Goal: Information Seeking & Learning: Learn about a topic

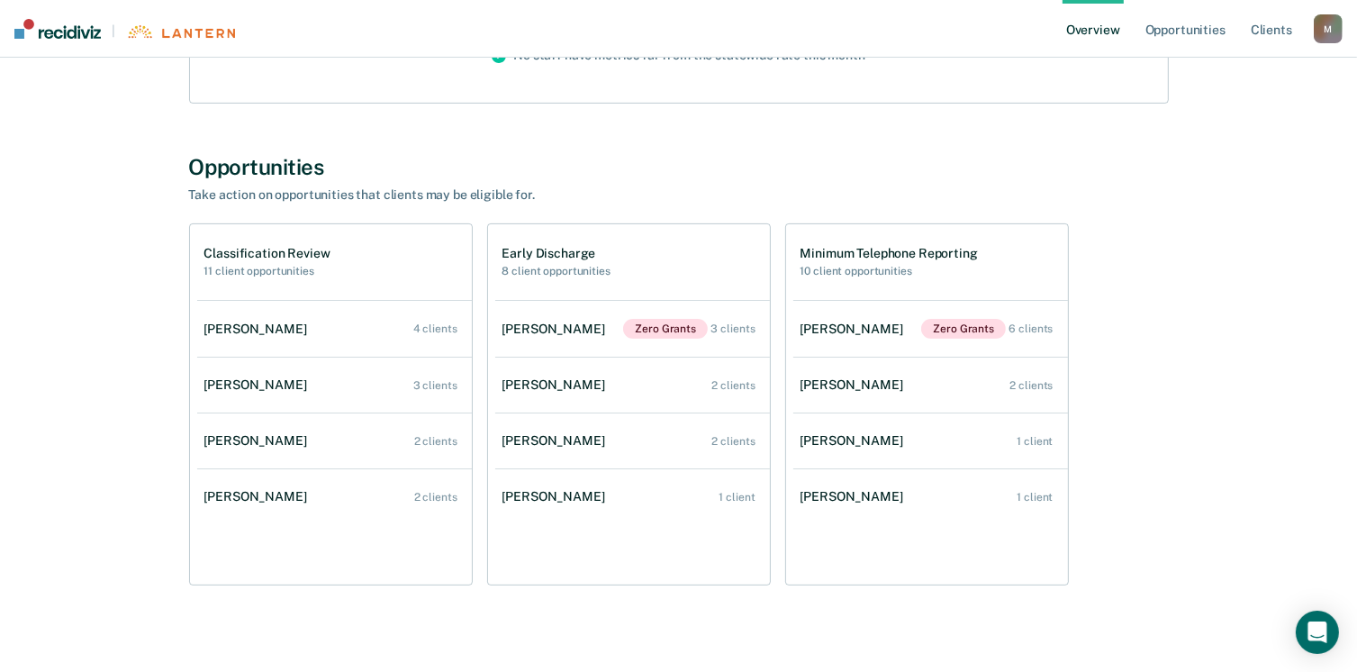
scroll to position [331, 0]
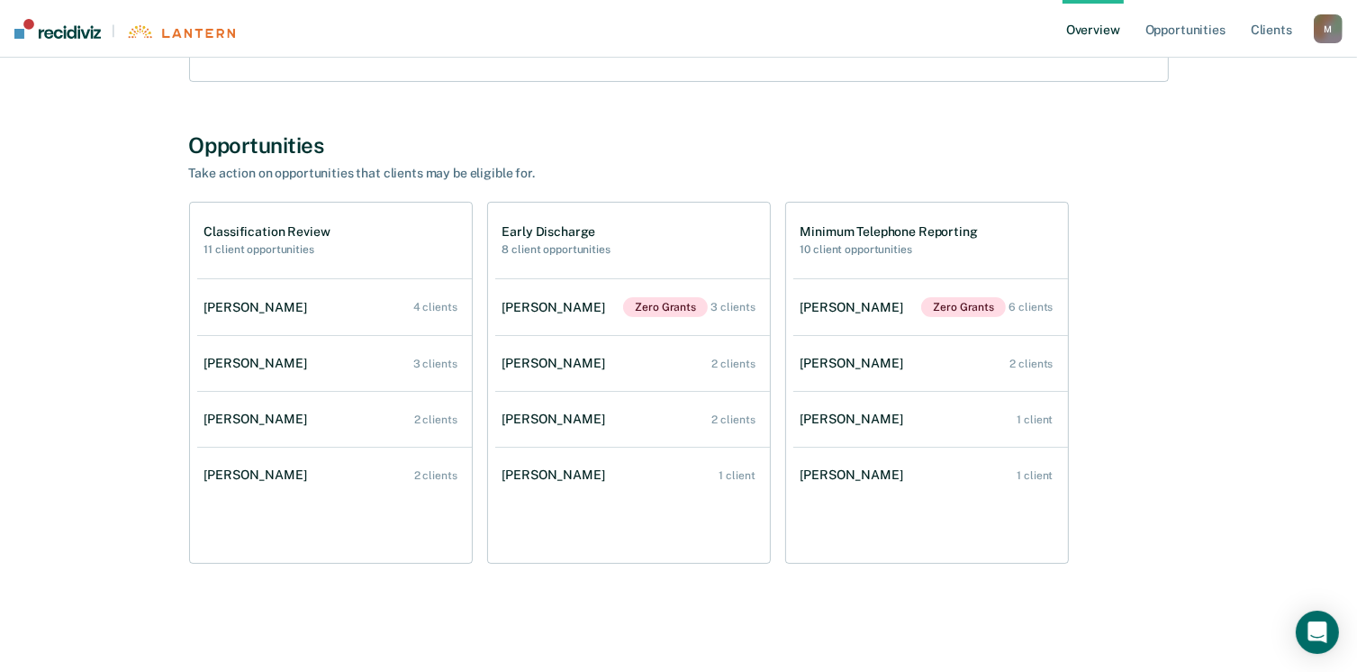
click at [87, 312] on div "Lisa R Mobley Overview Region : 10 - CENTRAL Team : 7 Agents Outcomes Measure y…" at bounding box center [679, 181] width 1314 height 866
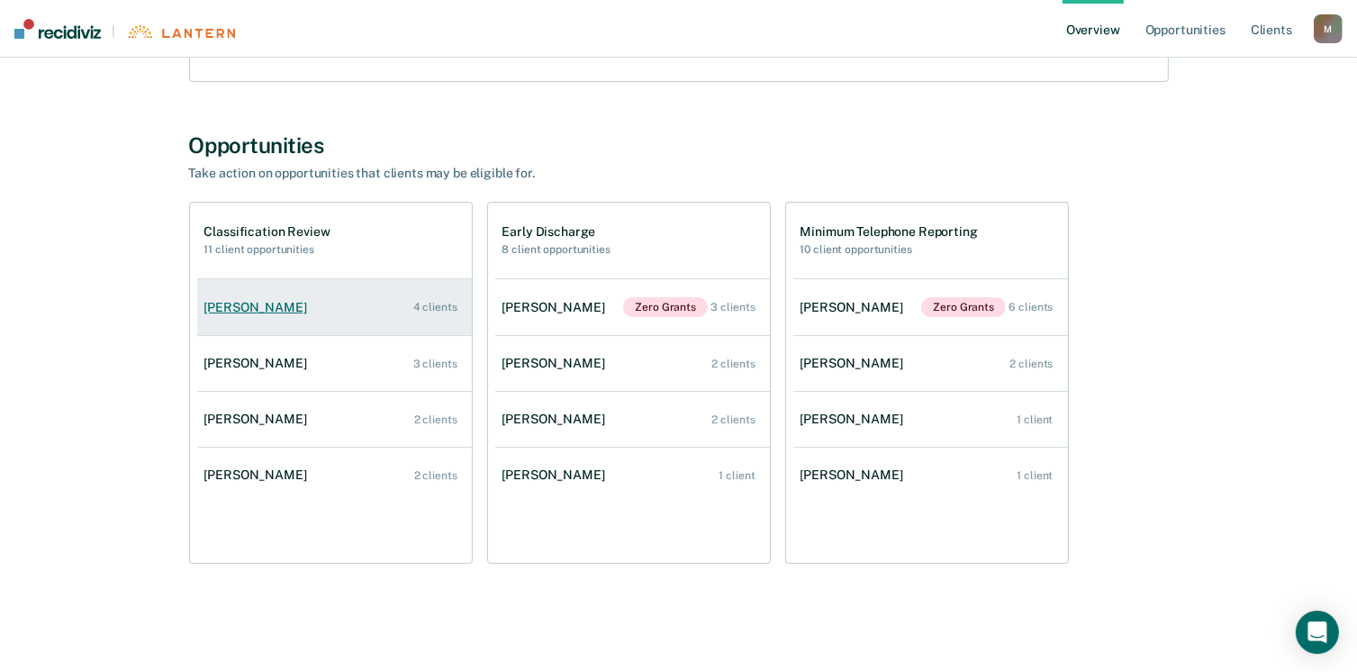
click at [258, 302] on div "[PERSON_NAME]" at bounding box center [259, 307] width 110 height 15
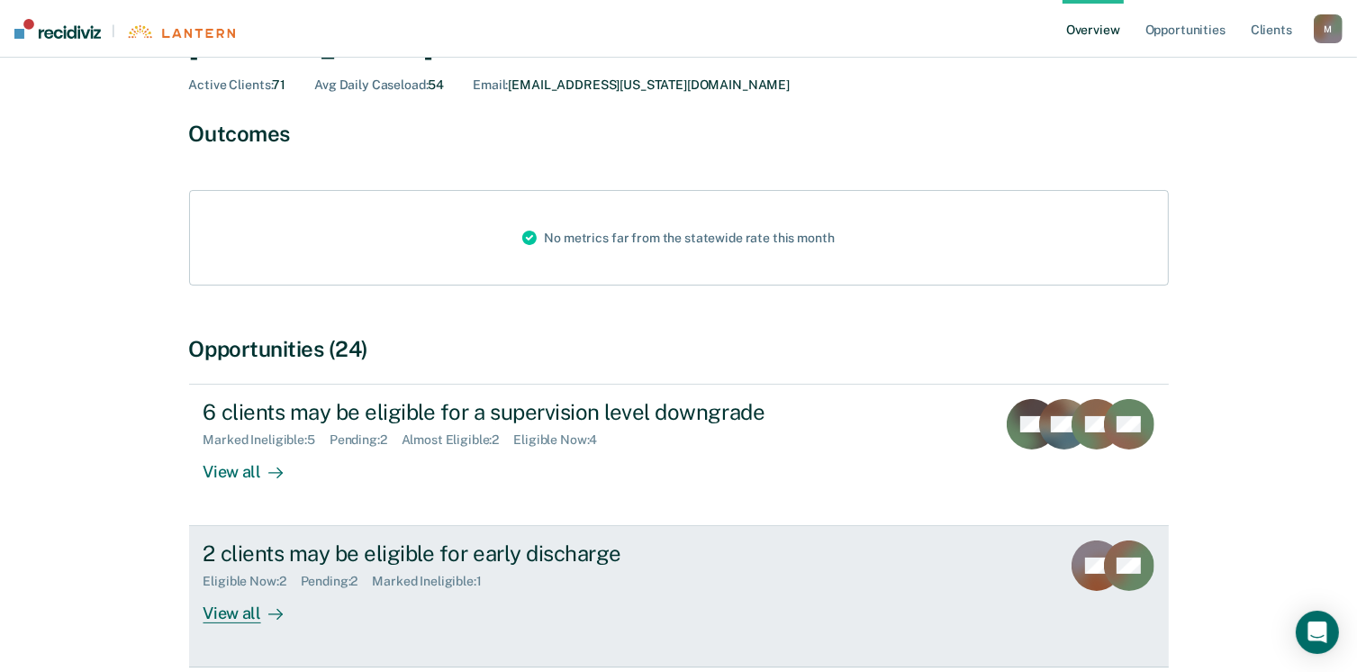
scroll to position [90, 0]
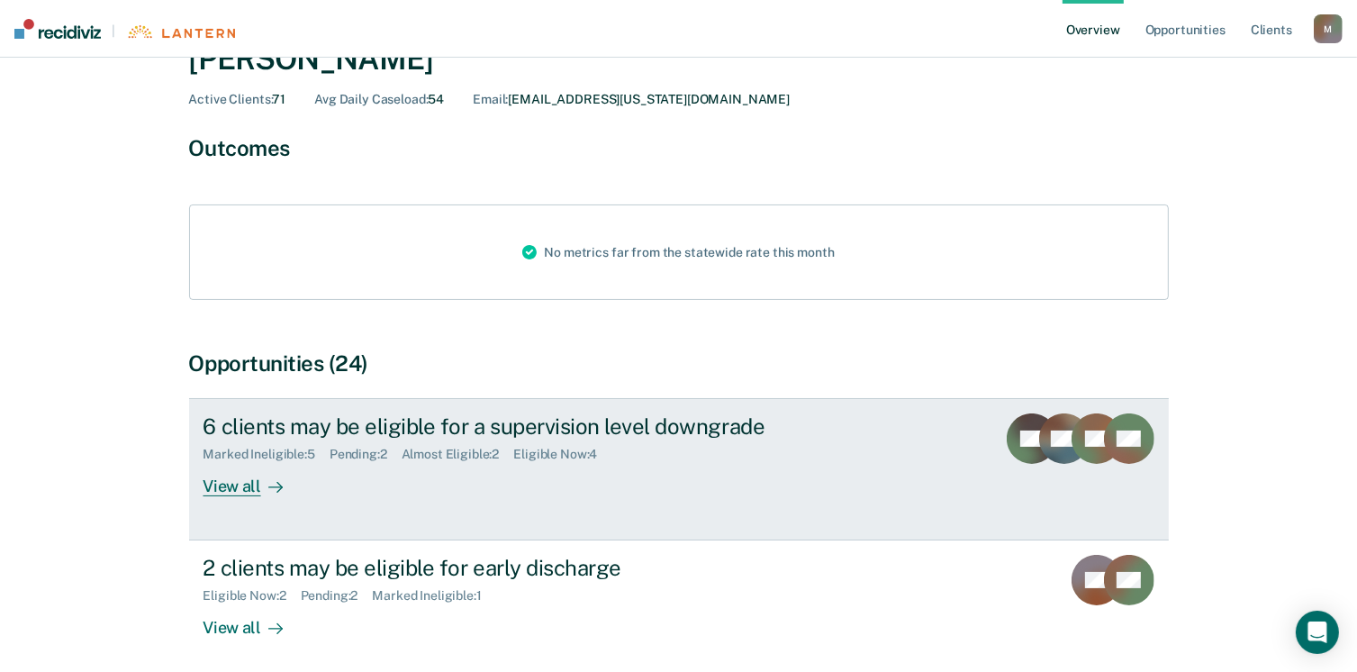
click at [220, 478] on div "View all" at bounding box center [254, 479] width 101 height 35
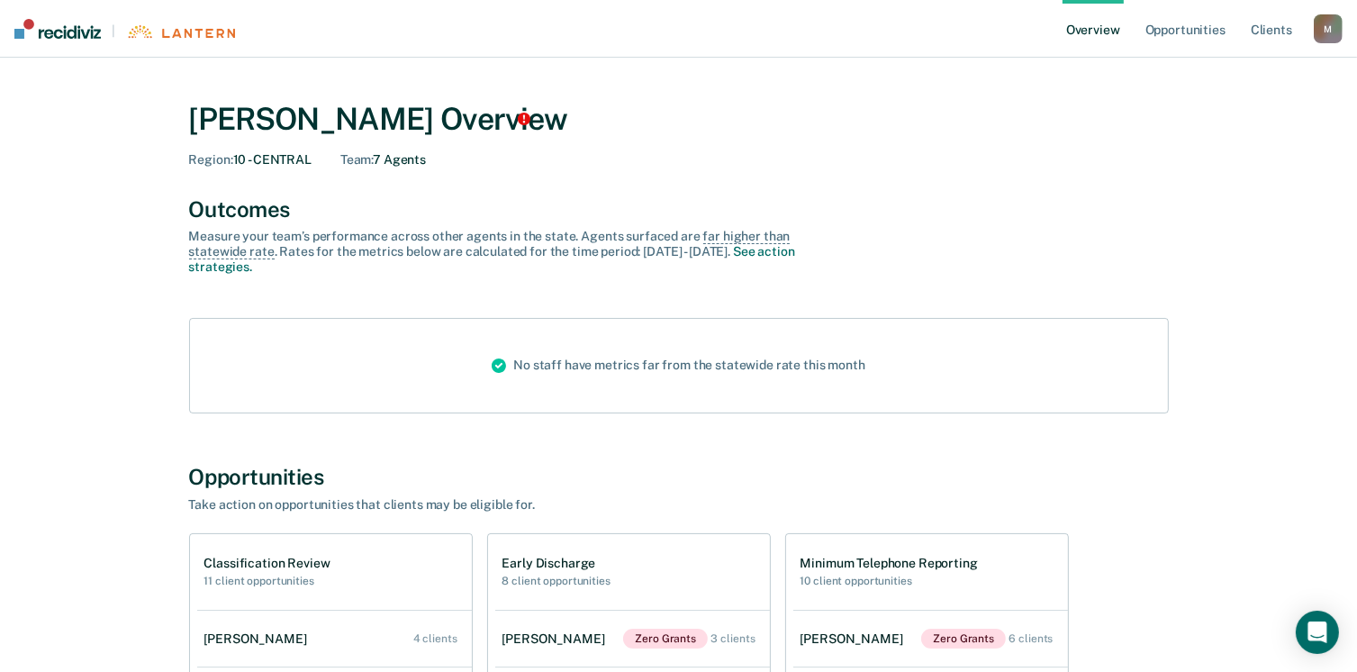
click at [1104, 31] on link "Overview" at bounding box center [1093, 29] width 61 height 58
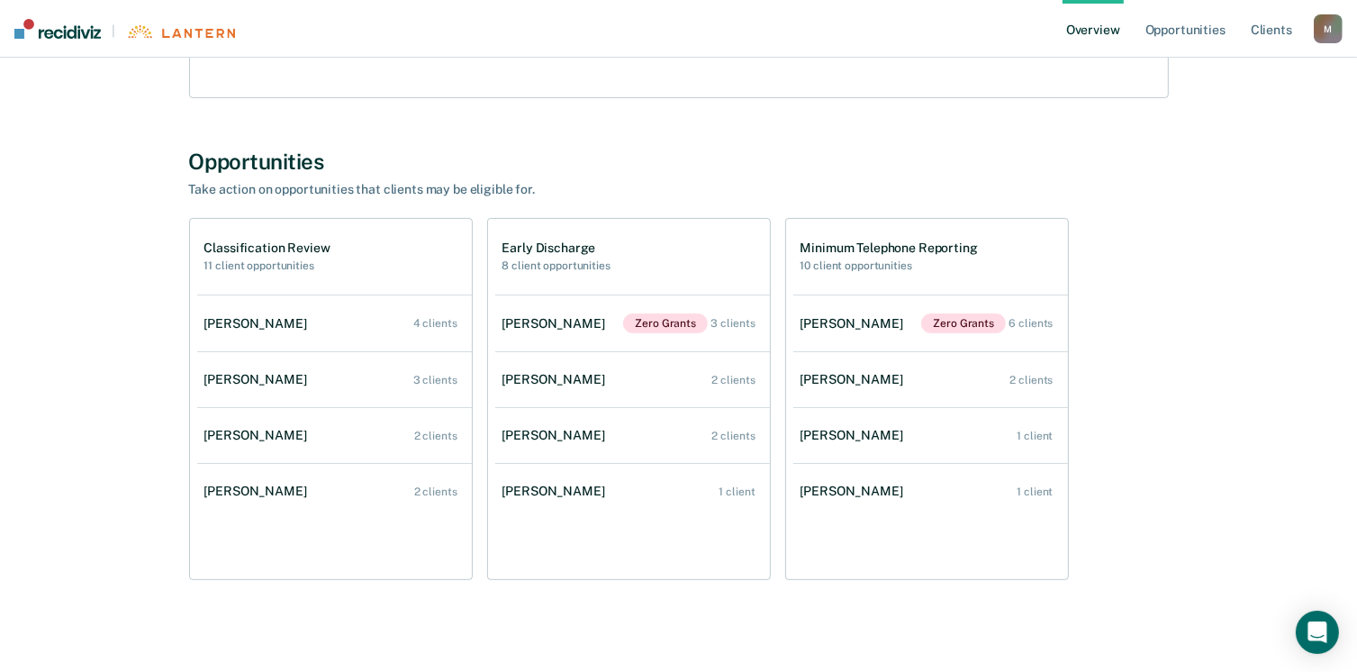
scroll to position [331, 0]
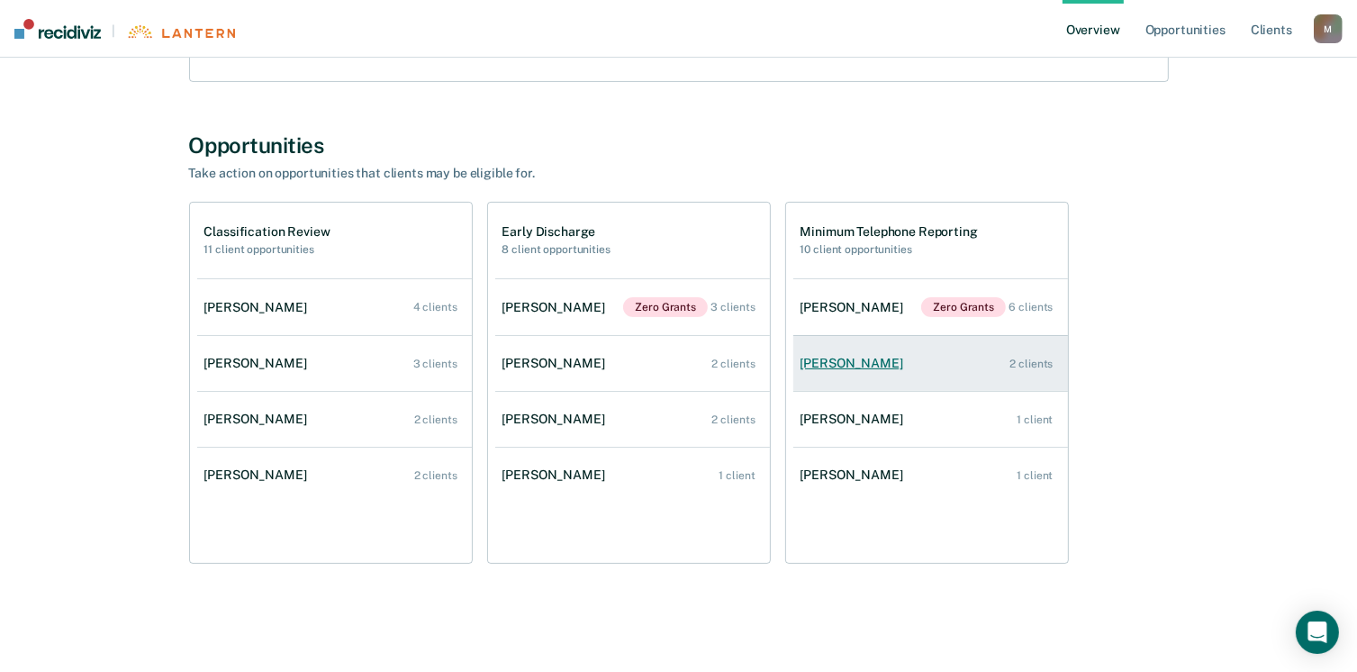
click at [841, 361] on div "[PERSON_NAME]" at bounding box center [856, 363] width 110 height 15
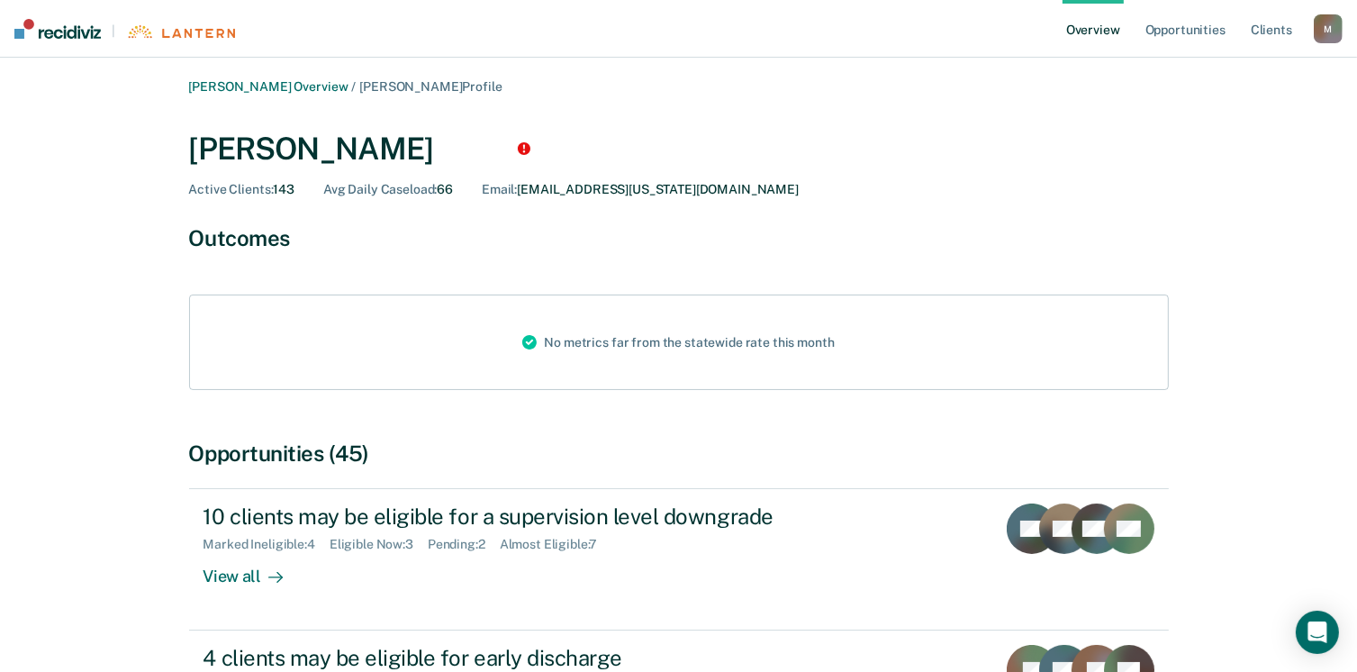
click at [101, 467] on div "[PERSON_NAME] Overview / [PERSON_NAME] Profile [PERSON_NAME] Active Clients : 1…" at bounding box center [679, 611] width 1314 height 1064
click at [1265, 26] on link "Client s" at bounding box center [1271, 29] width 49 height 58
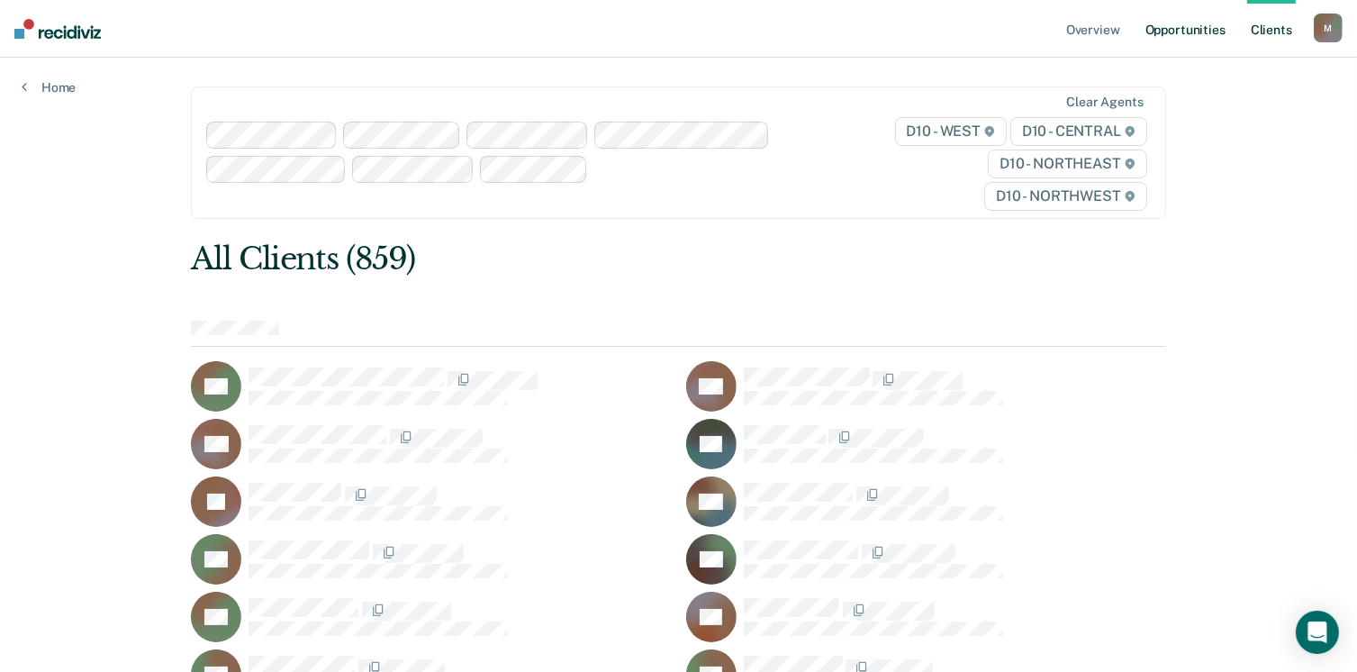
click at [1183, 23] on link "Opportunities" at bounding box center [1185, 29] width 87 height 58
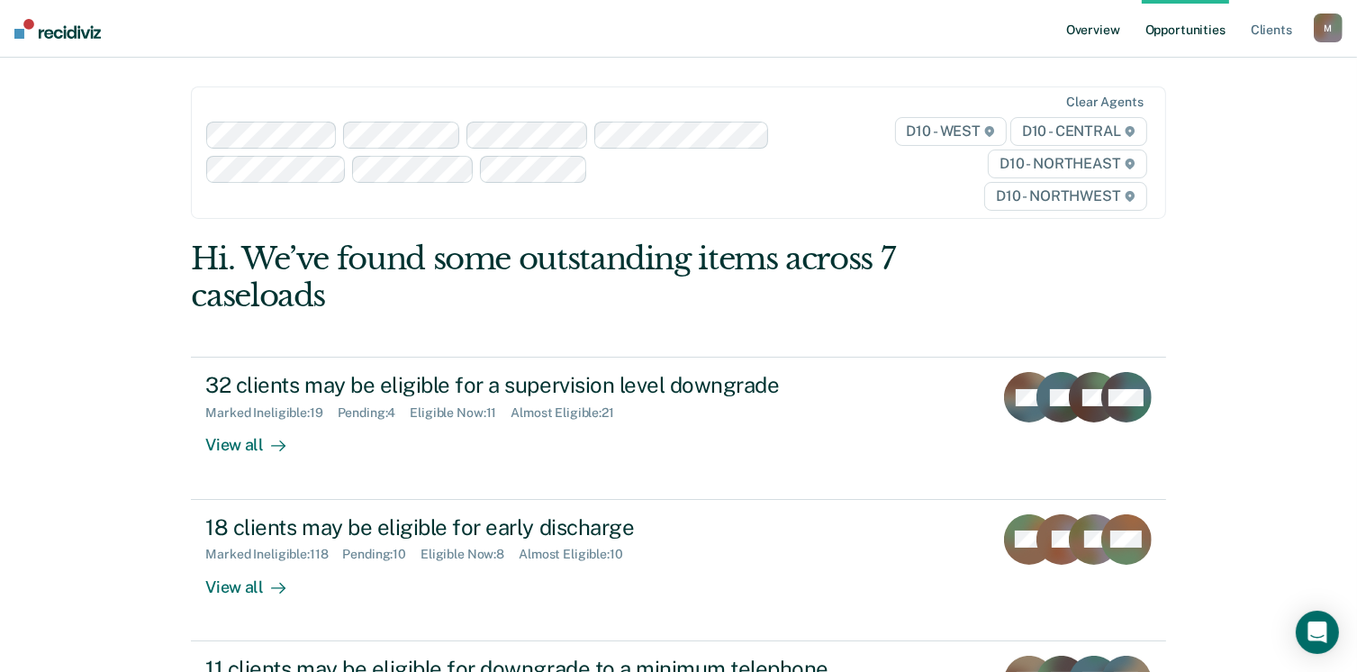
click at [1095, 29] on link "Overview" at bounding box center [1093, 29] width 61 height 58
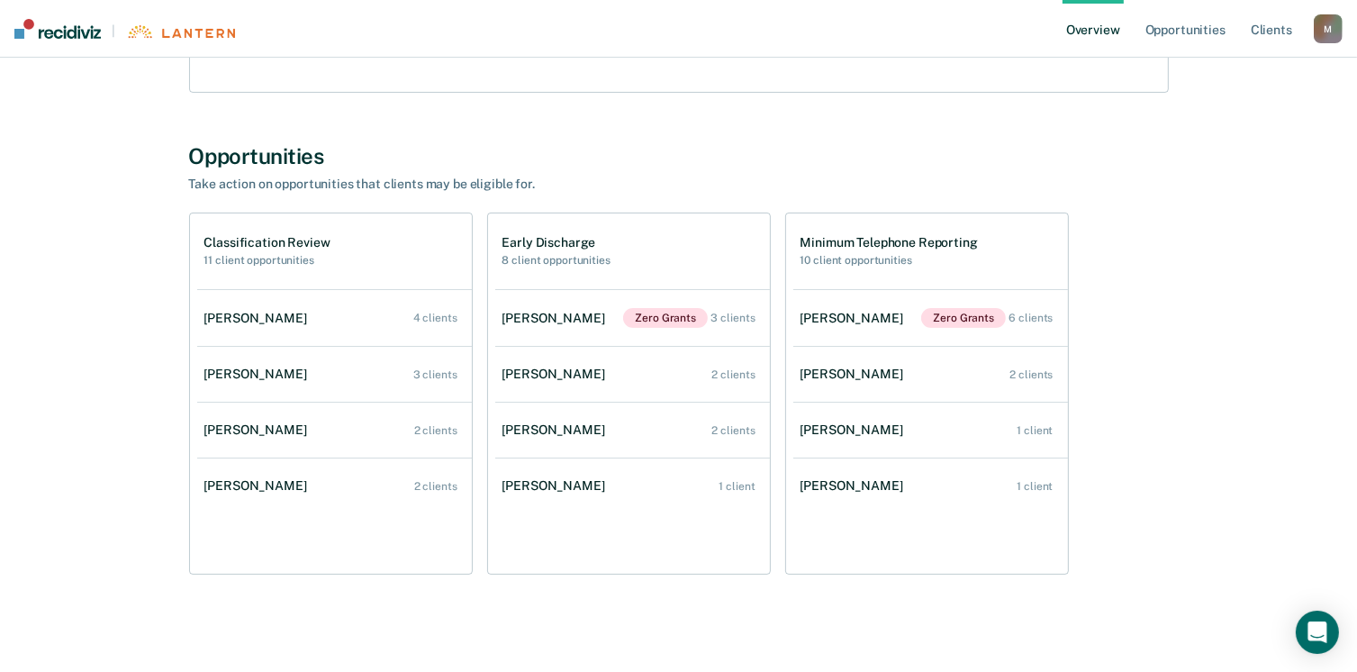
scroll to position [331, 0]
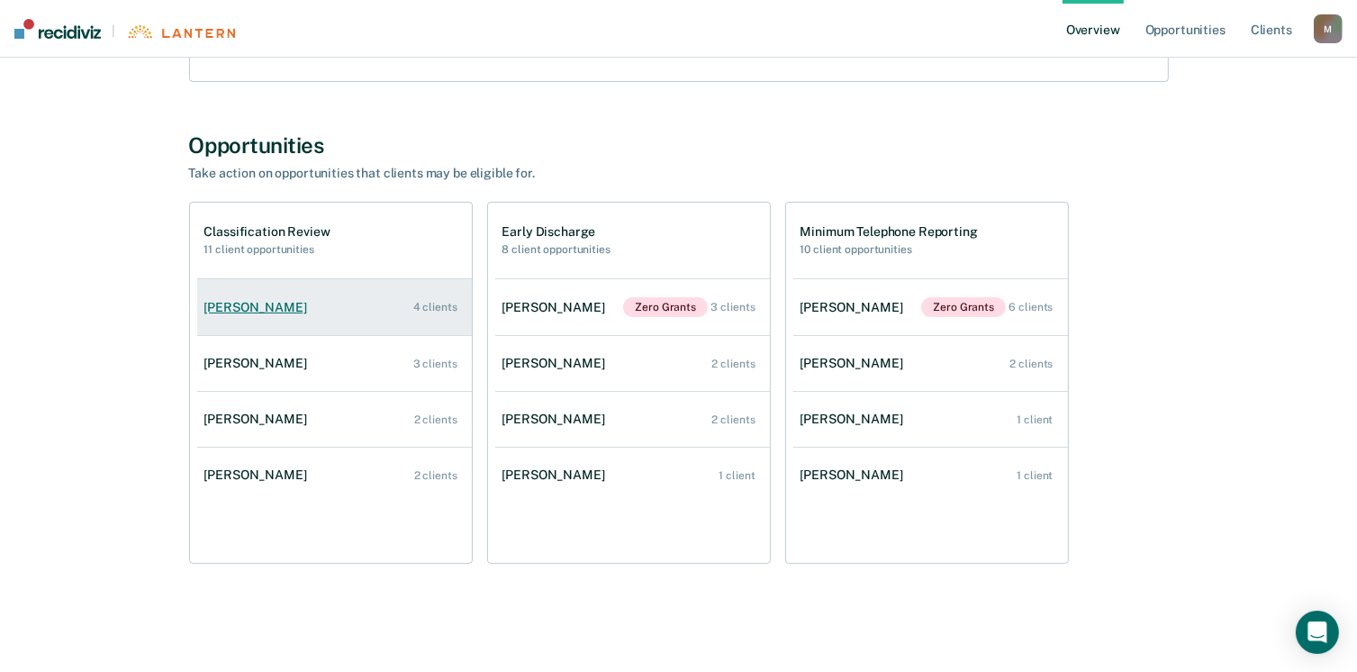
click at [252, 320] on link "[PERSON_NAME] 4 clients" at bounding box center [334, 307] width 275 height 51
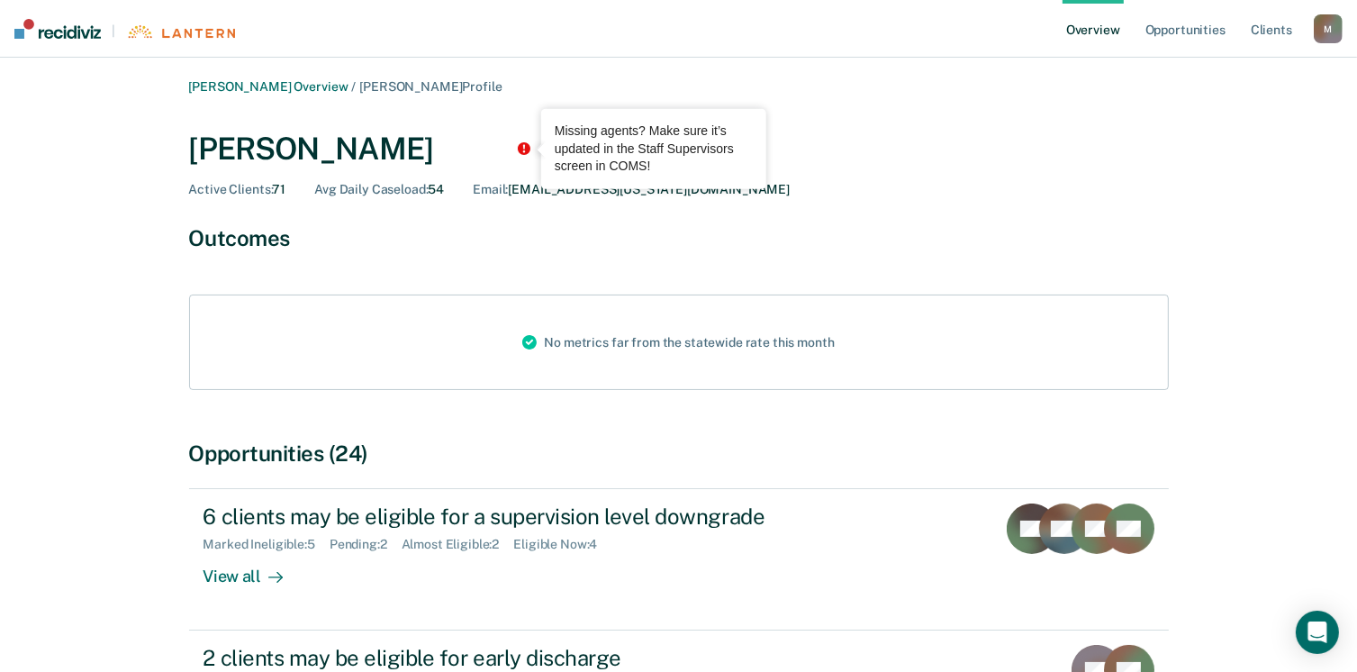
click at [516, 145] on div "Tooltip anchor" at bounding box center [524, 149] width 16 height 16
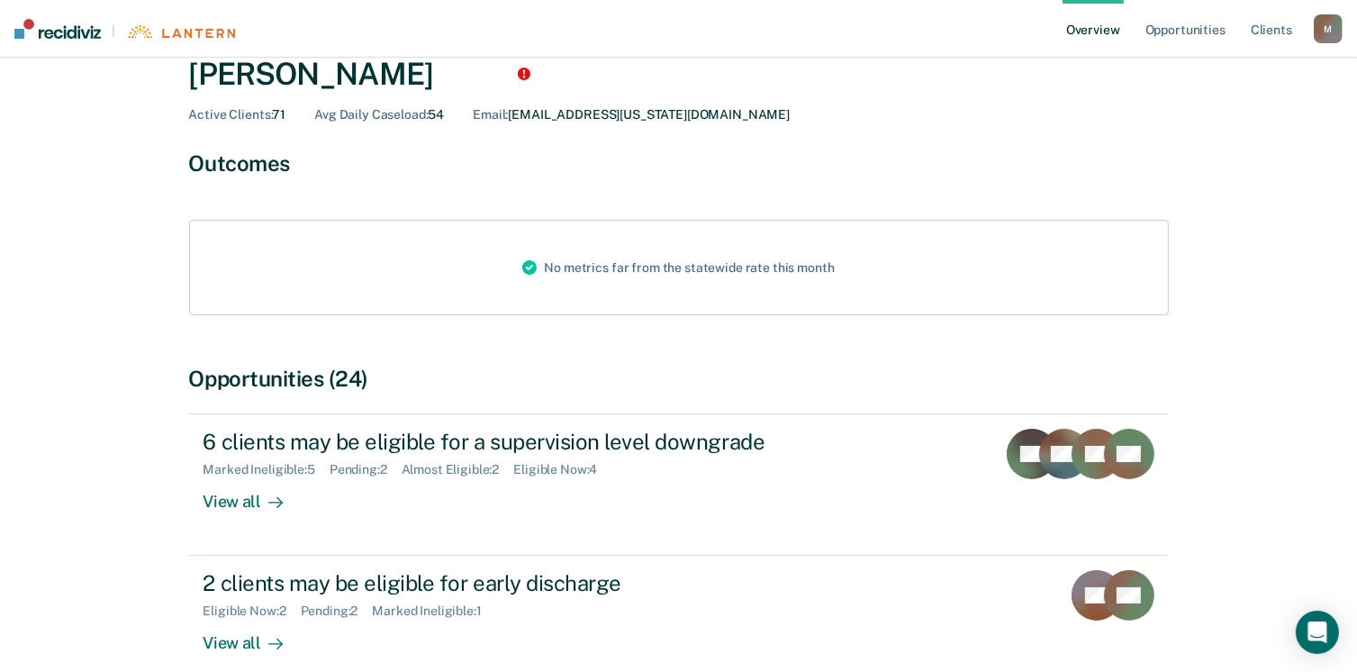
scroll to position [180, 0]
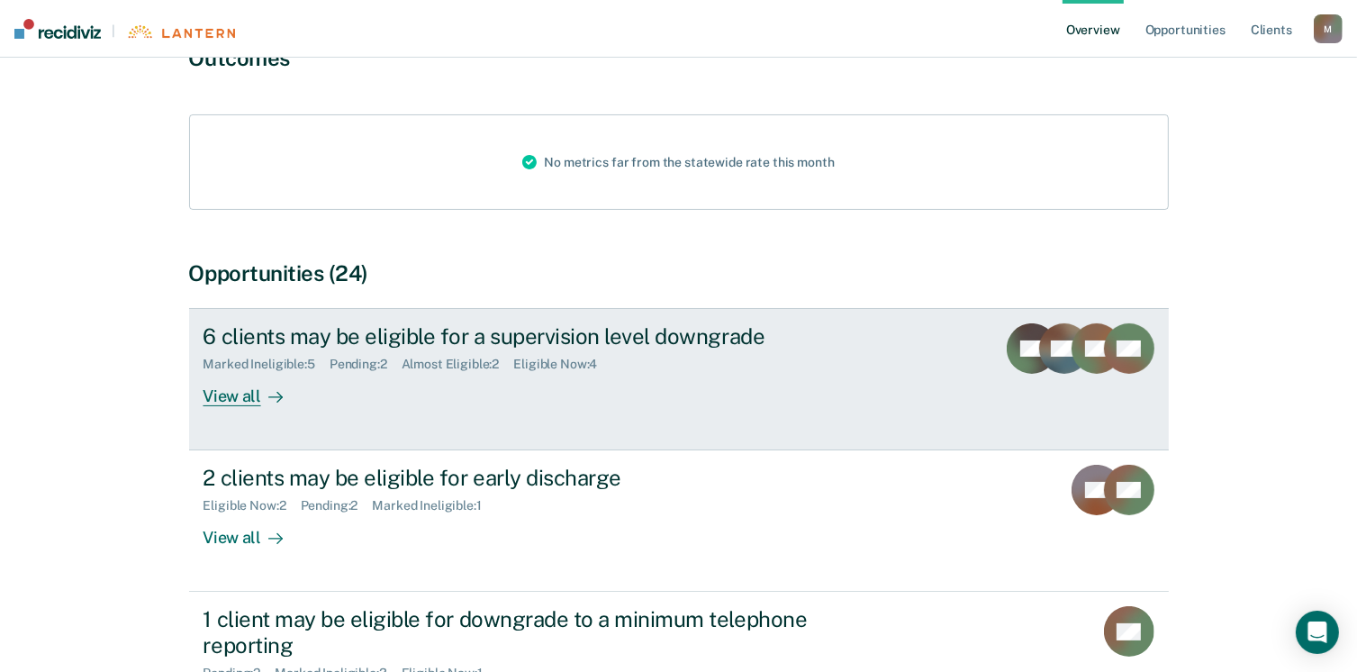
click at [238, 400] on div "View all" at bounding box center [254, 389] width 101 height 35
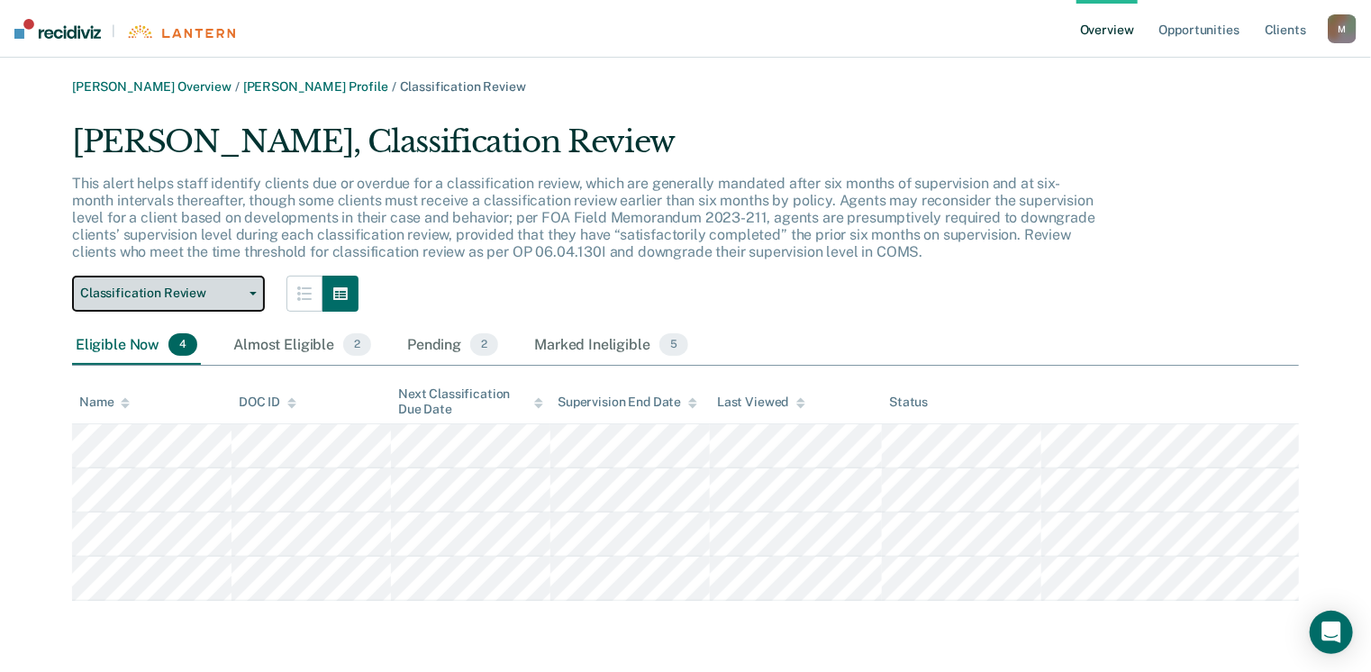
click at [252, 295] on button "Classification Review" at bounding box center [168, 294] width 193 height 36
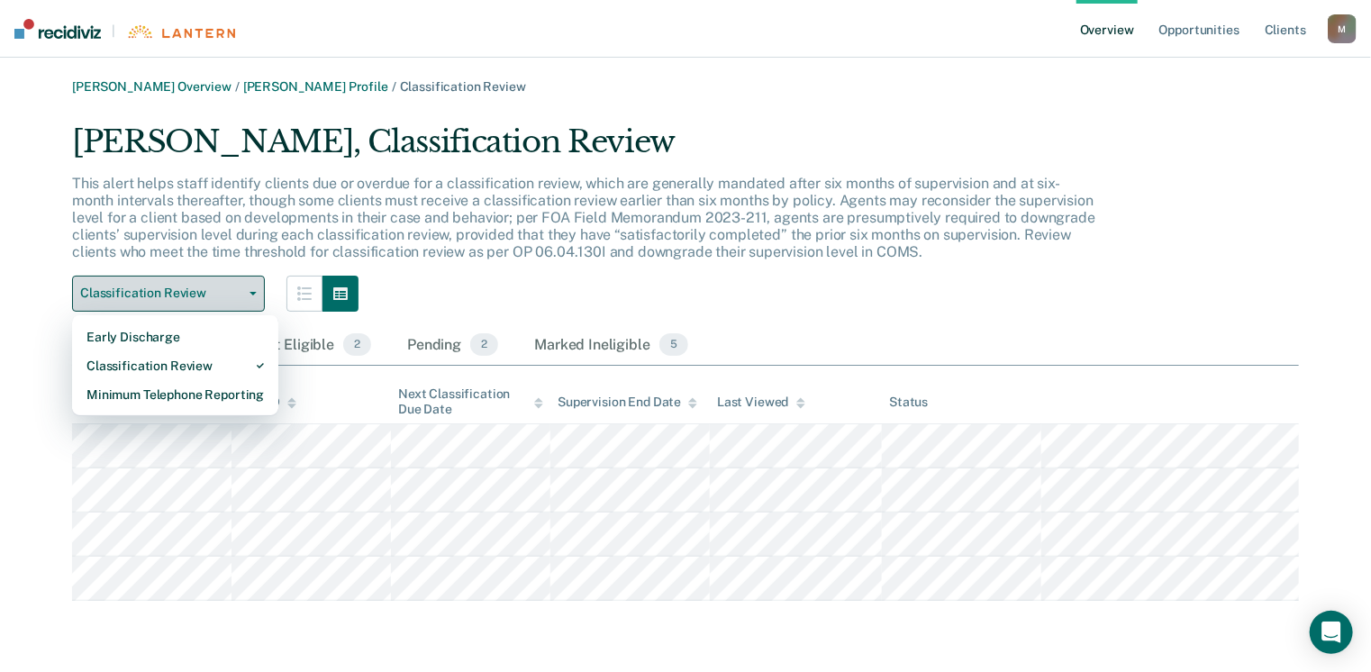
click at [252, 295] on button "Classification Review" at bounding box center [168, 294] width 193 height 36
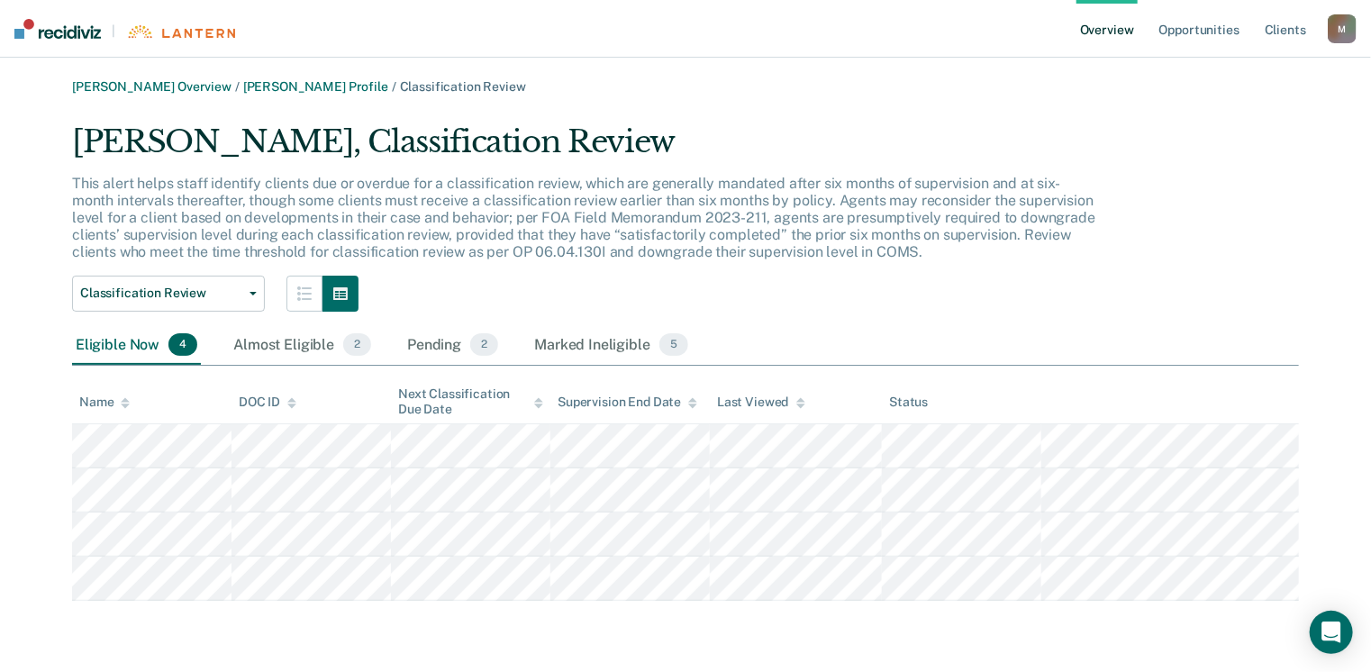
click at [1252, 420] on th at bounding box center [1170, 402] width 258 height 44
click at [290, 346] on div "Almost Eligible 2" at bounding box center [302, 346] width 145 height 40
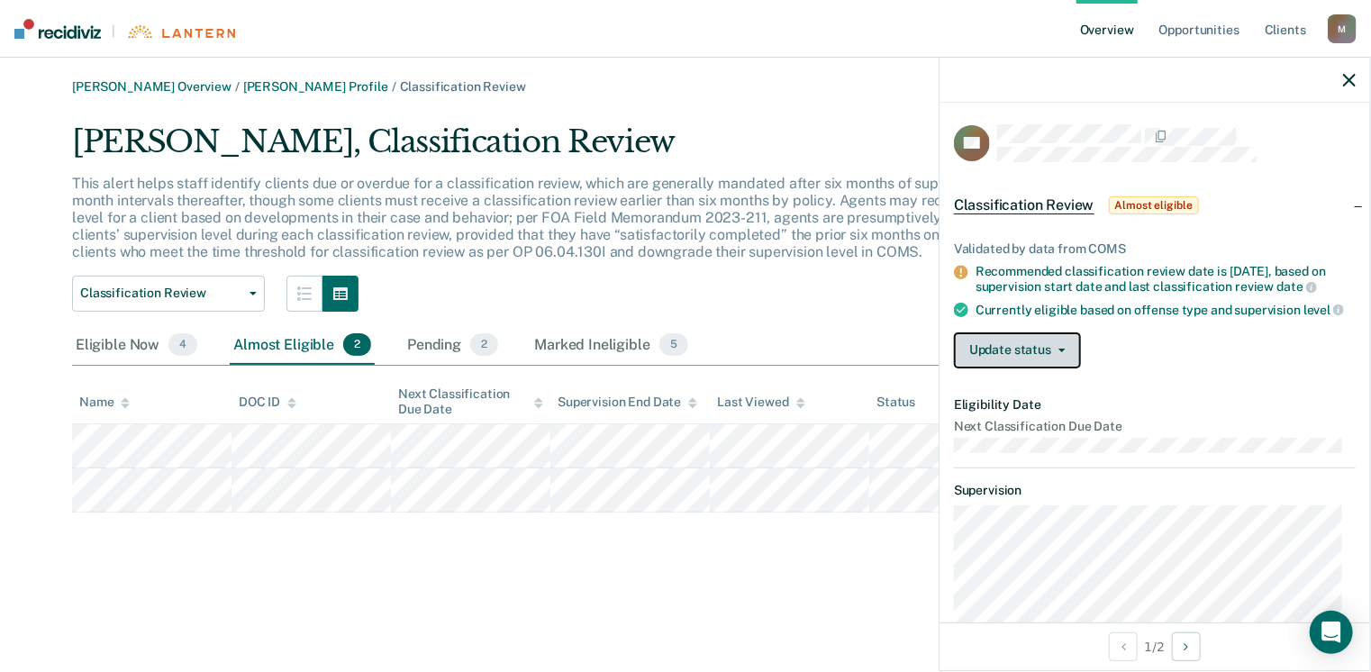
click at [1066, 368] on button "Update status" at bounding box center [1017, 350] width 127 height 36
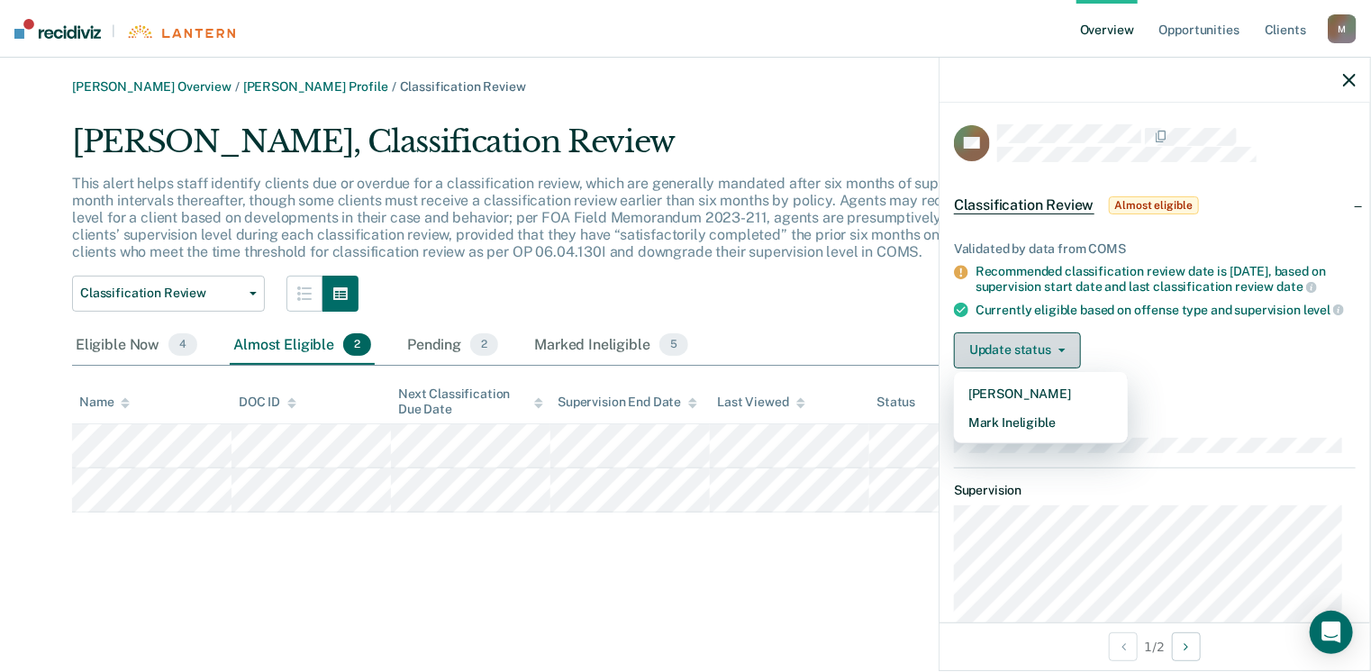
click at [1066, 368] on button "Update status" at bounding box center [1017, 350] width 127 height 36
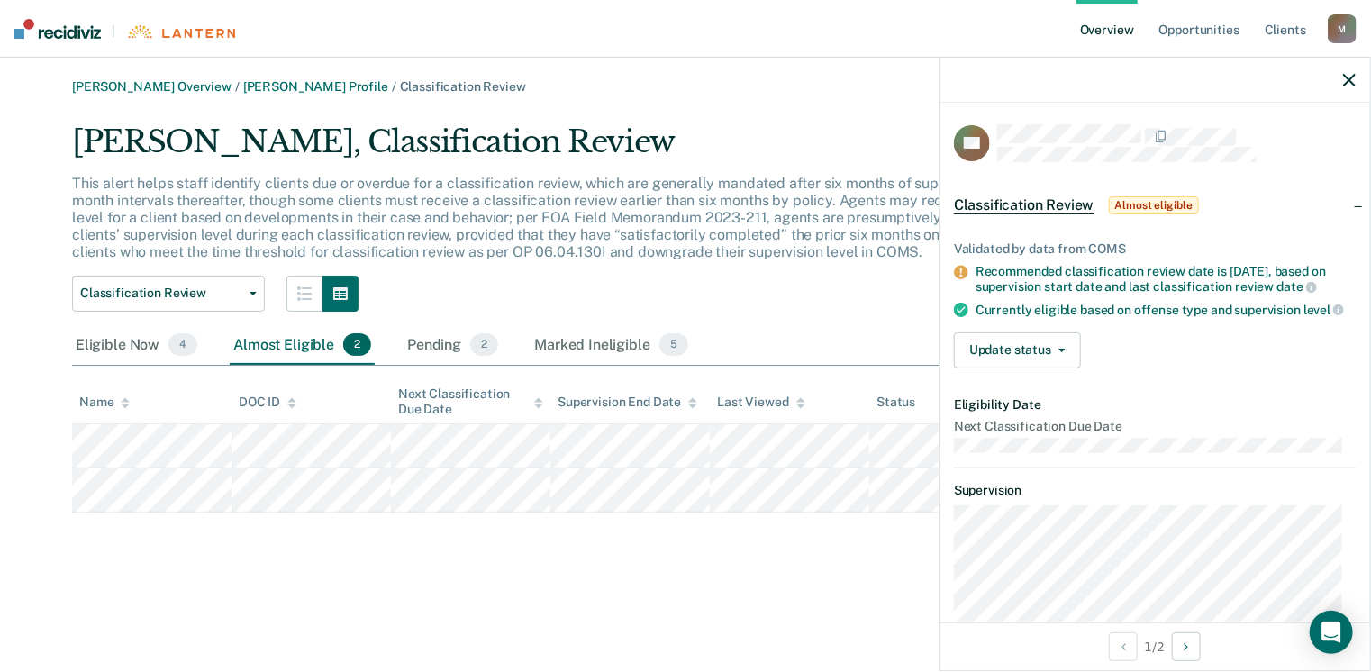
click at [653, 622] on main "[PERSON_NAME] Overview / [PERSON_NAME] Profile / Classification Review [PERSON_…" at bounding box center [685, 365] width 1371 height 614
click at [625, 583] on div "[PERSON_NAME] Overview / [PERSON_NAME] Profile / Classification Review [PERSON_…" at bounding box center [686, 346] width 1328 height 535
click at [752, 44] on nav "| Overview Opportunities Client s [EMAIL_ADDRESS][US_STATE][DOMAIN_NAME] M Prof…" at bounding box center [685, 29] width 1371 height 58
click at [1357, 79] on div at bounding box center [1154, 80] width 431 height 45
click at [1347, 81] on icon "button" at bounding box center [1349, 80] width 13 height 13
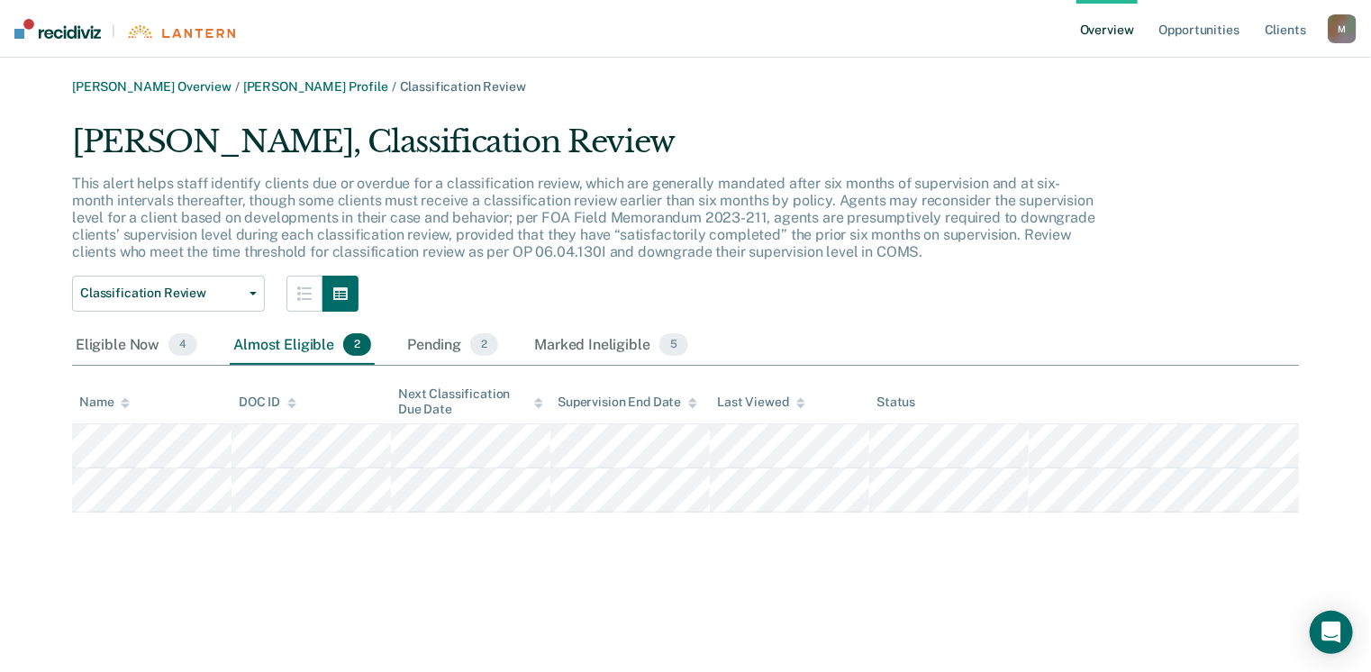
click at [1119, 30] on link "Overview" at bounding box center [1106, 29] width 61 height 58
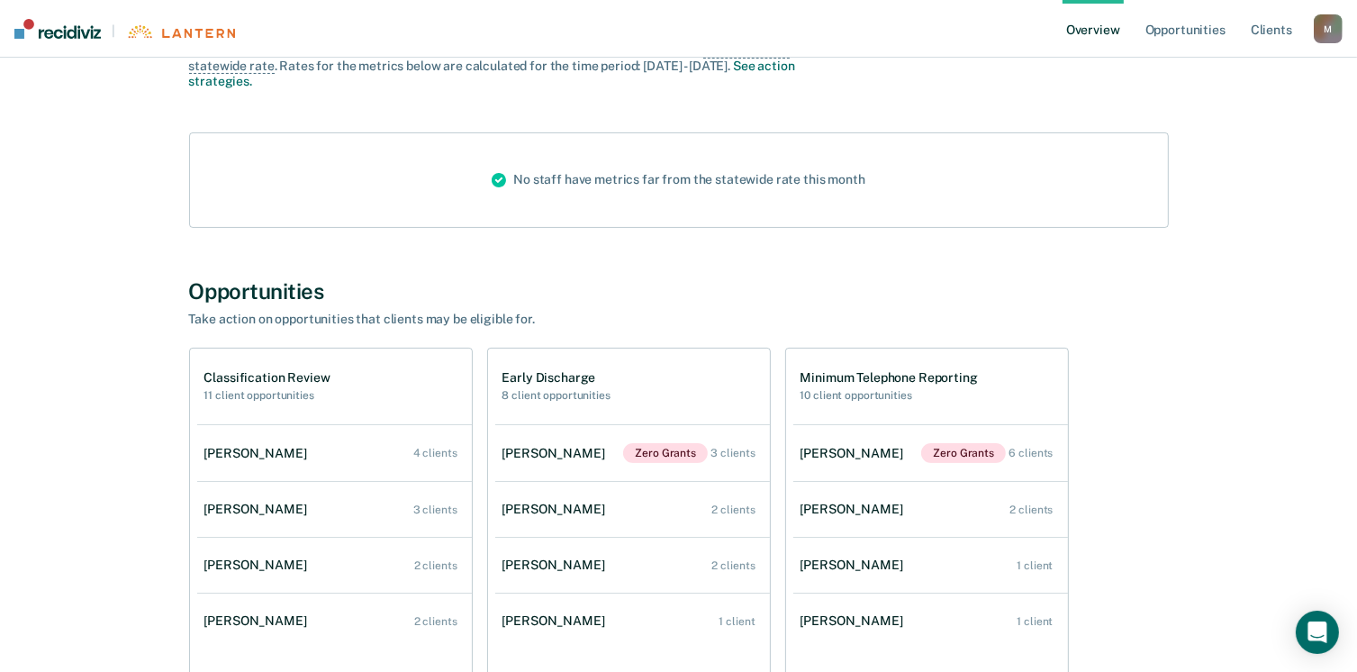
scroll to position [331, 0]
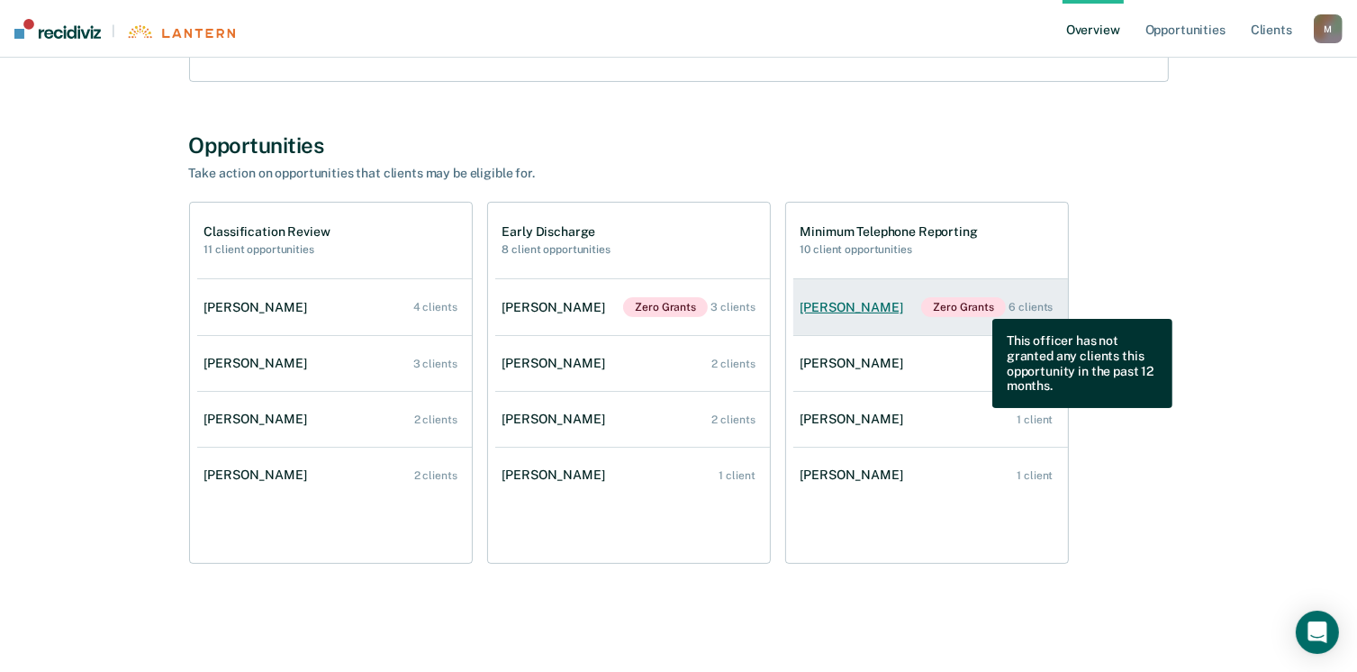
click at [980, 305] on span "Zero Grants" at bounding box center [963, 307] width 85 height 20
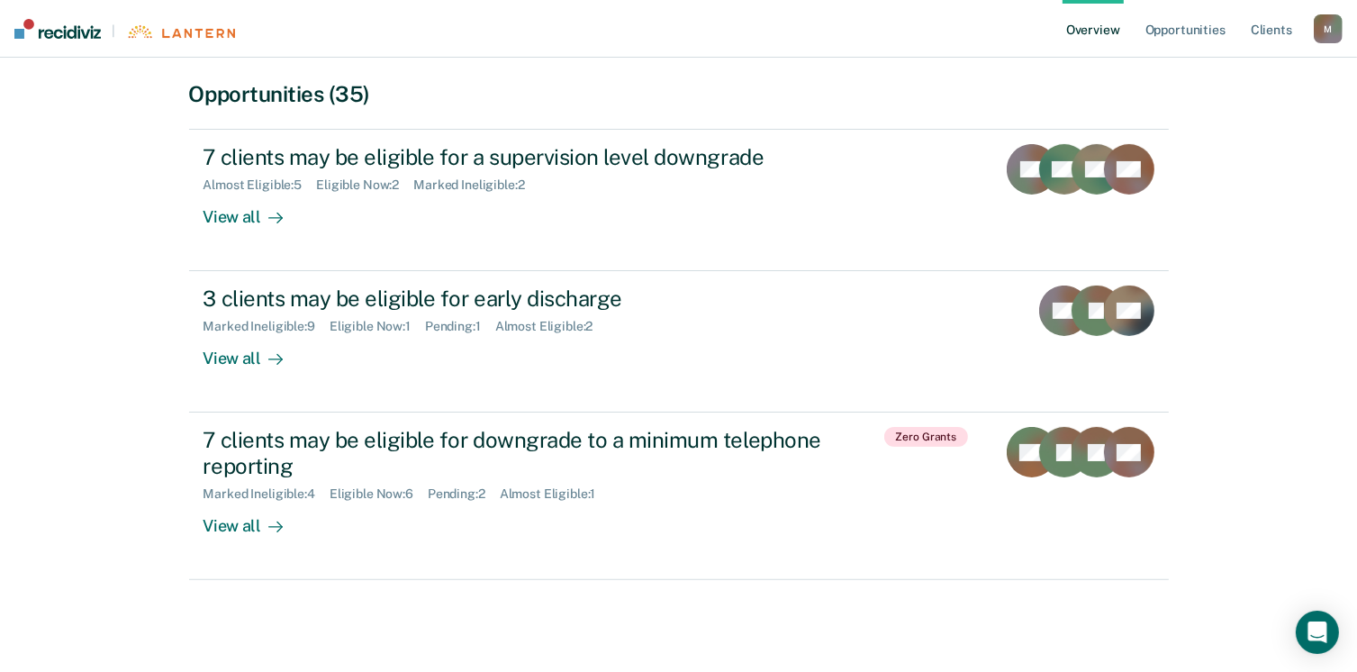
scroll to position [360, 0]
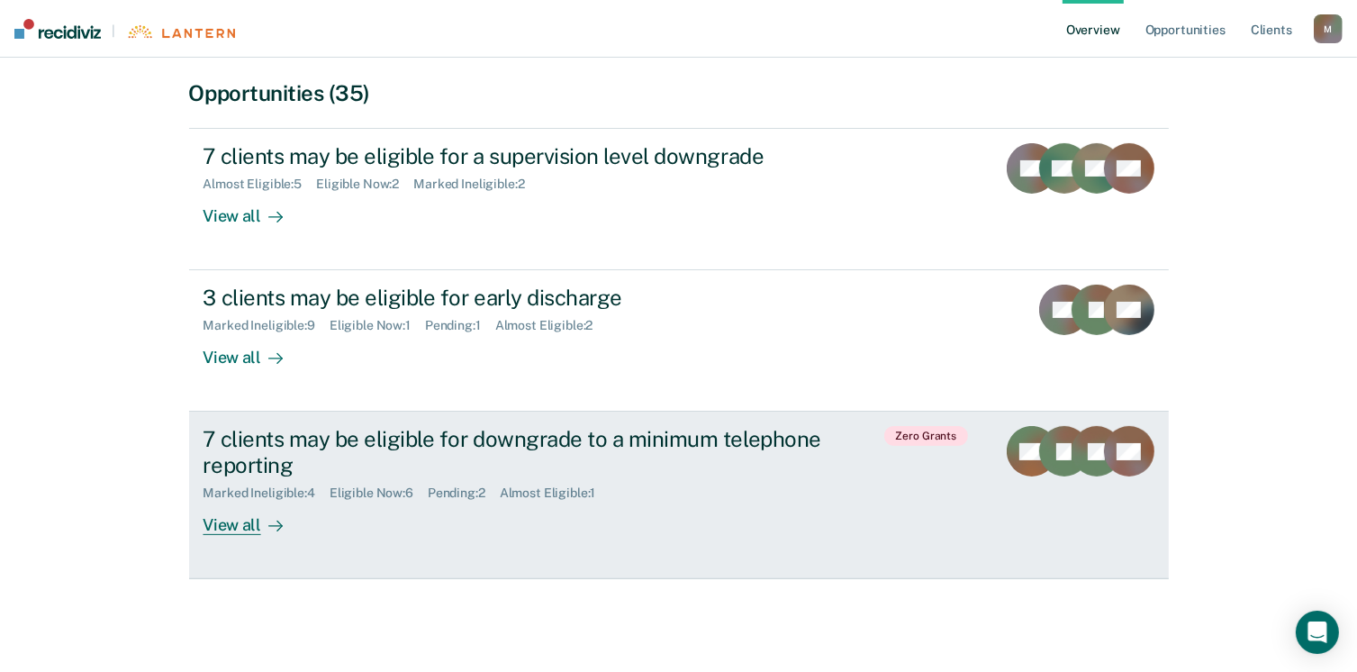
click at [236, 528] on div "View all" at bounding box center [254, 518] width 101 height 35
